Goal: Task Accomplishment & Management: Use online tool/utility

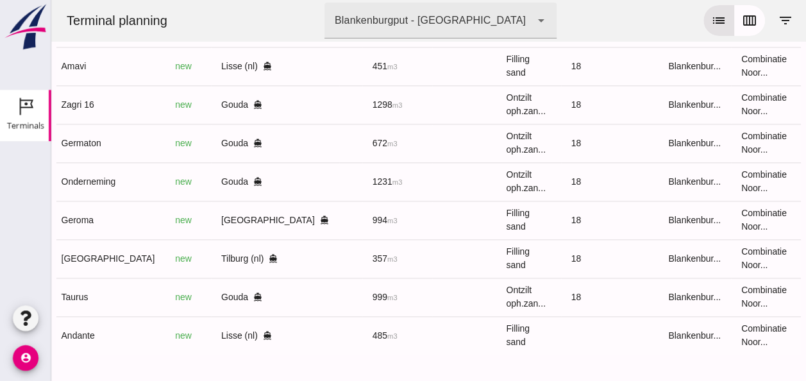
scroll to position [0, 343]
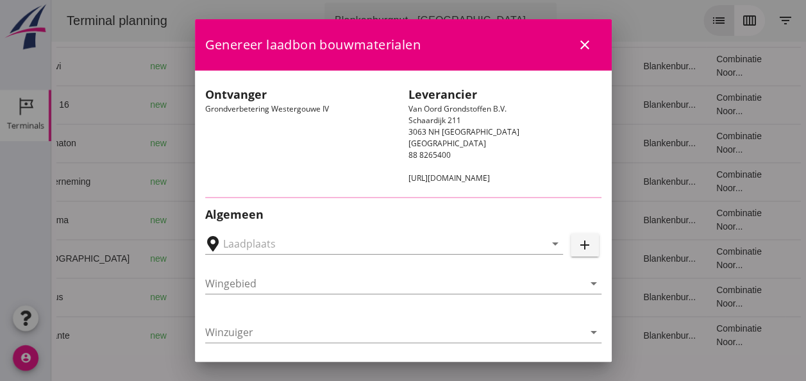
type input "Loswal Fa. J. Bos&Zonen, [GEOGRAPHIC_DATA]"
type input "Germaton"
type input "[PERSON_NAME]"
type input "Ontzilt oph.zand [75] (6120)"
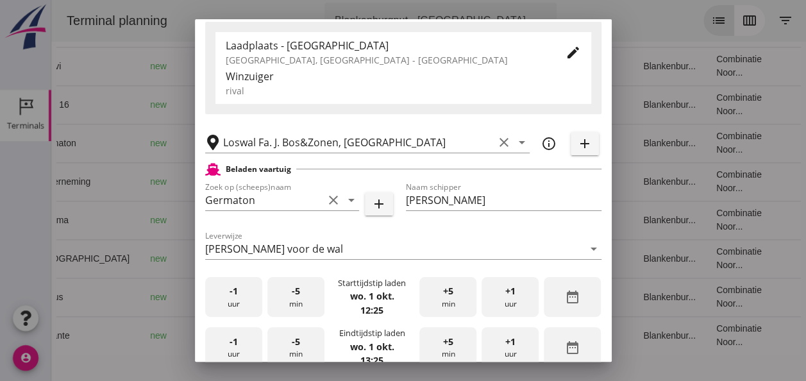
scroll to position [256, 0]
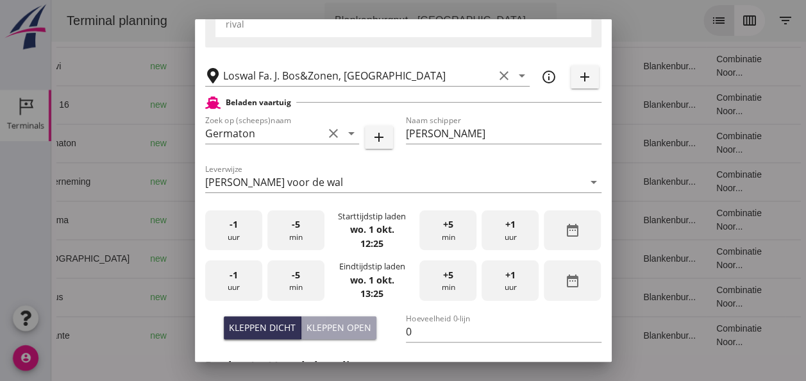
click at [299, 233] on div "-5 min" at bounding box center [295, 230] width 57 height 40
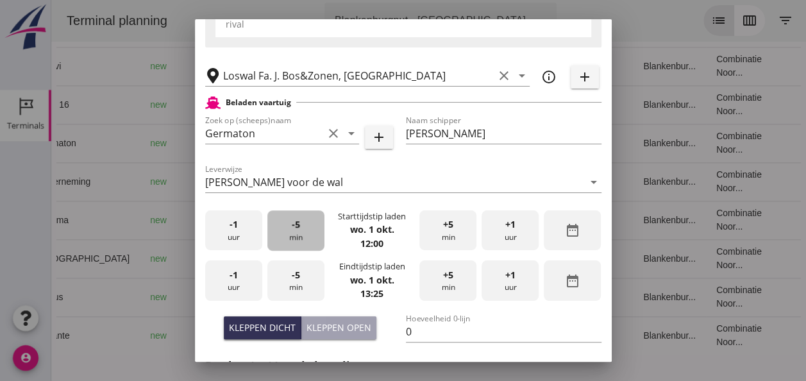
click at [299, 233] on div "-5 min" at bounding box center [295, 230] width 57 height 40
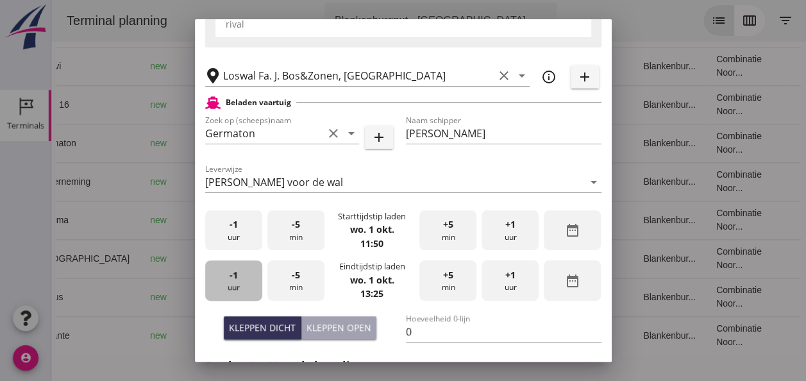
click at [238, 279] on div "-1 uur" at bounding box center [233, 280] width 57 height 40
click at [297, 280] on div "-5 min" at bounding box center [295, 280] width 57 height 40
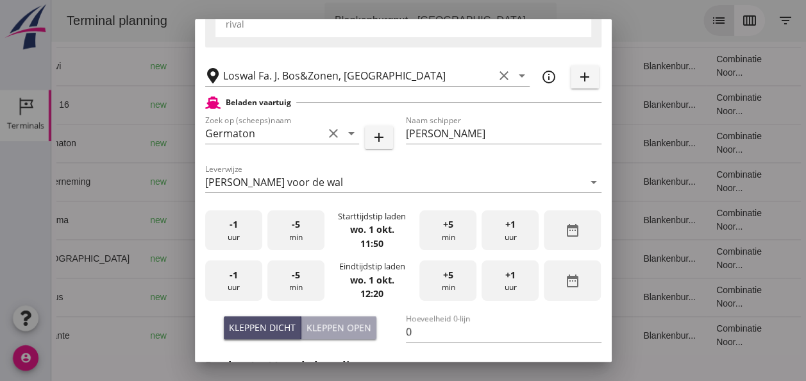
click at [267, 327] on div "Kleppen dicht" at bounding box center [262, 327] width 67 height 13
click at [407, 328] on input "0" at bounding box center [504, 331] width 196 height 21
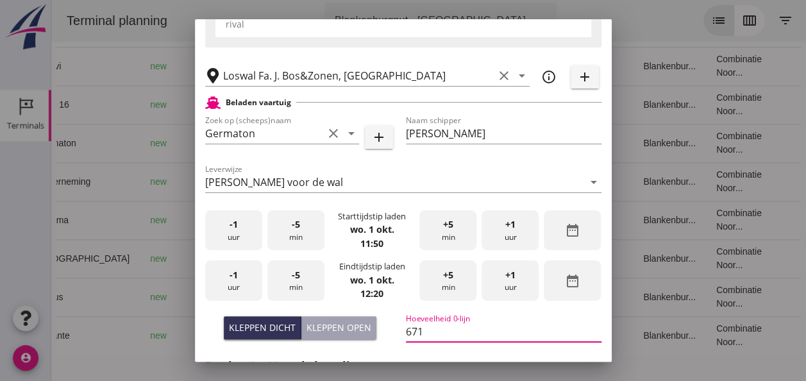
scroll to position [449, 0]
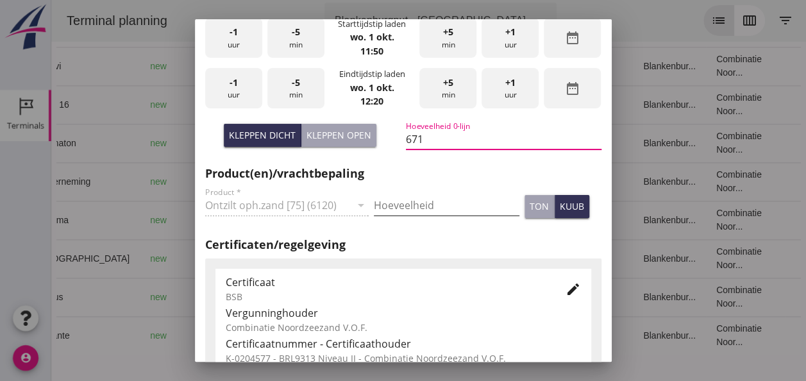
type input "671"
click at [405, 204] on input "Hoeveelheid" at bounding box center [447, 205] width 146 height 21
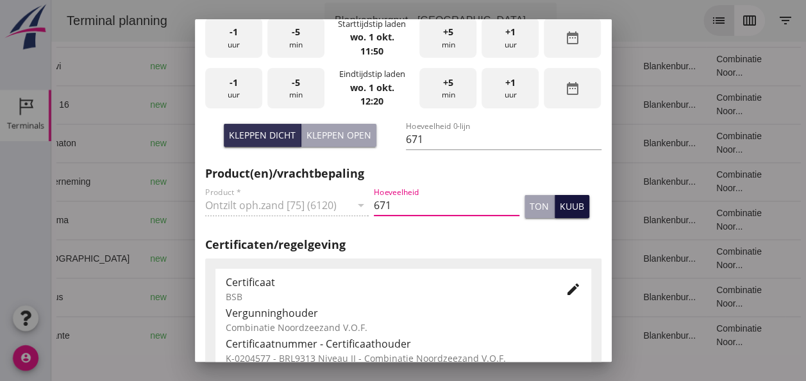
type input "671"
click at [560, 203] on div "kuub" at bounding box center [572, 205] width 24 height 13
click at [569, 290] on icon "edit" at bounding box center [572, 288] width 15 height 15
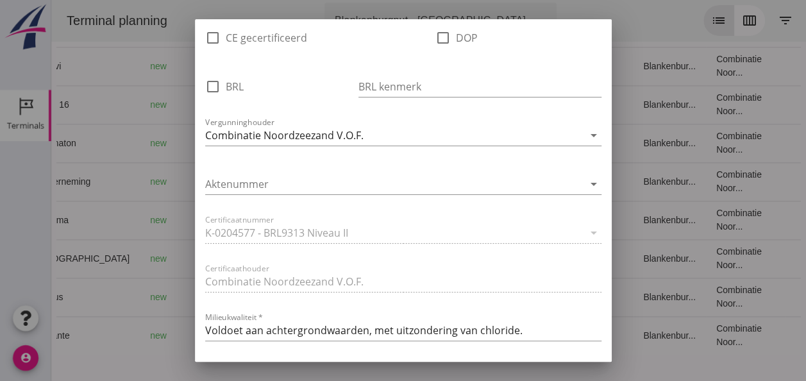
scroll to position [833, 0]
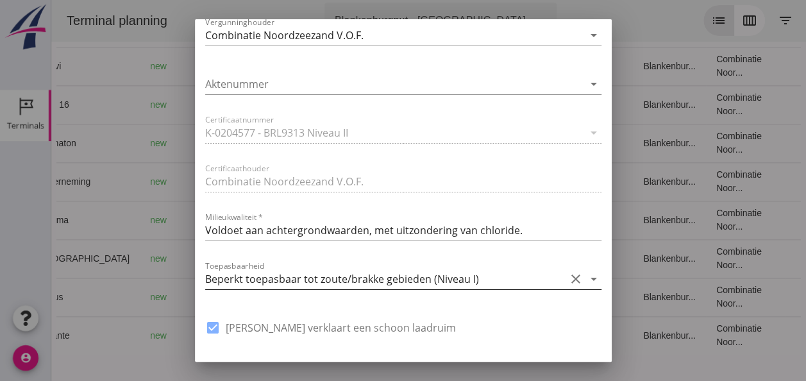
click at [586, 280] on icon "arrow_drop_down" at bounding box center [593, 278] width 15 height 15
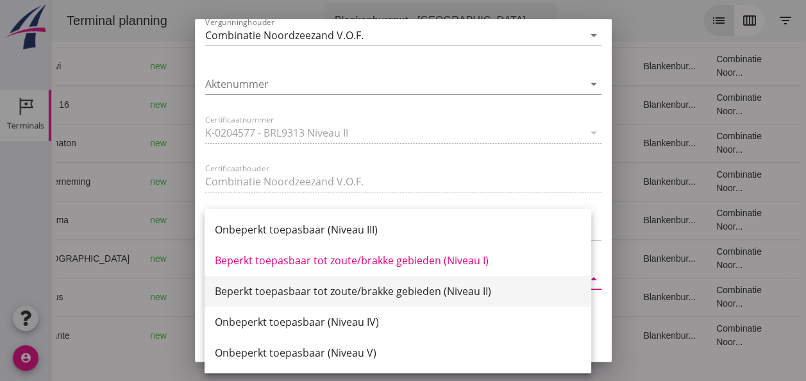
click at [497, 292] on div "Beperkt toepasbaar tot zoute/brakke gebieden (Niveau II)" at bounding box center [398, 290] width 366 height 15
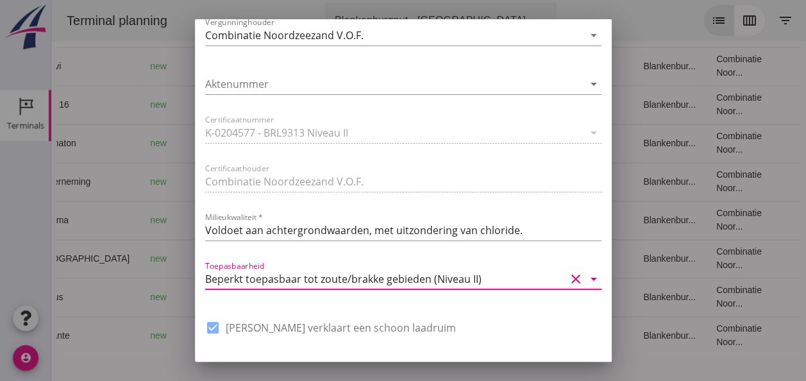
scroll to position [971, 0]
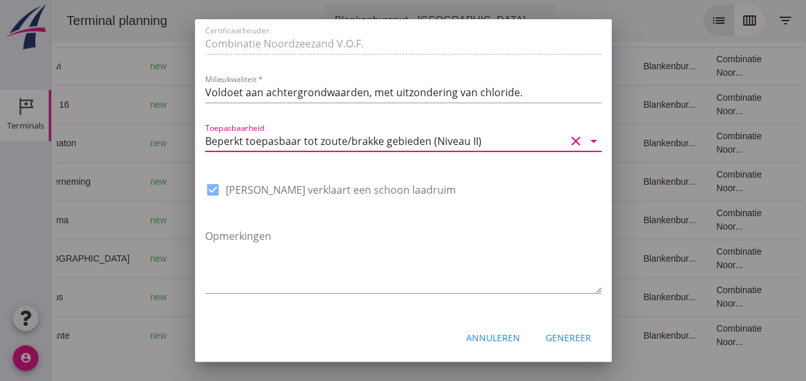
click at [550, 336] on div "Genereer" at bounding box center [569, 337] width 46 height 13
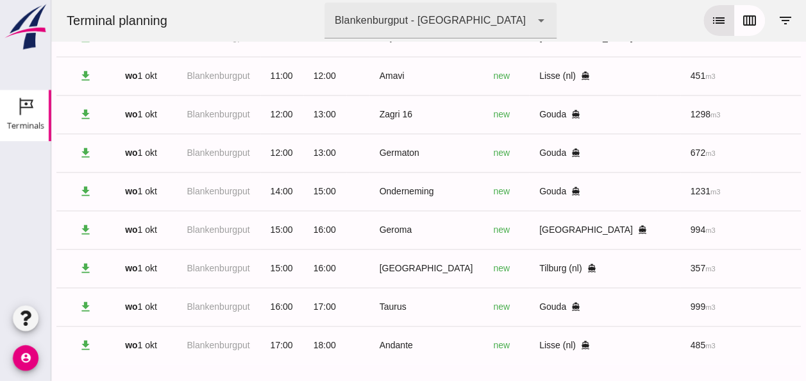
scroll to position [694, 0]
